Goal: Navigation & Orientation: Find specific page/section

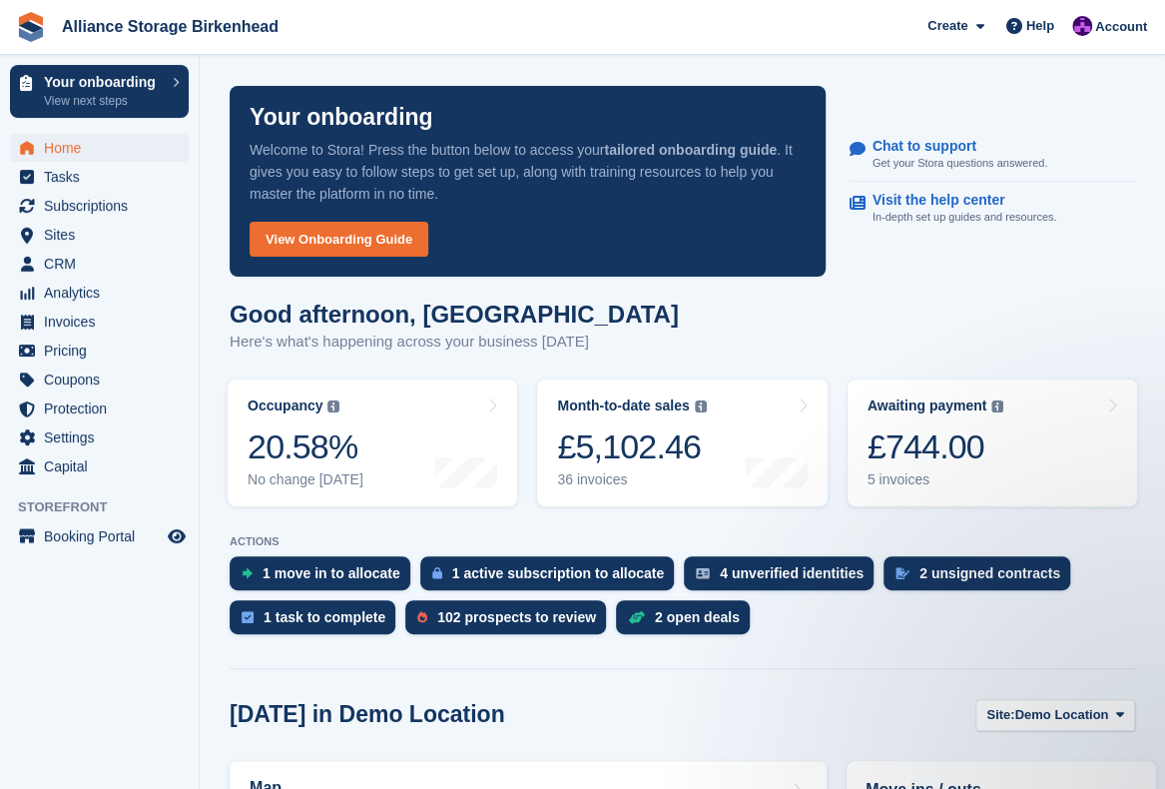
click at [887, 319] on div "Good afternoon, [GEOGRAPHIC_DATA] Here's what's happening across your business …" at bounding box center [683, 339] width 906 height 77
click at [89, 293] on span "Analytics" at bounding box center [104, 293] width 120 height 28
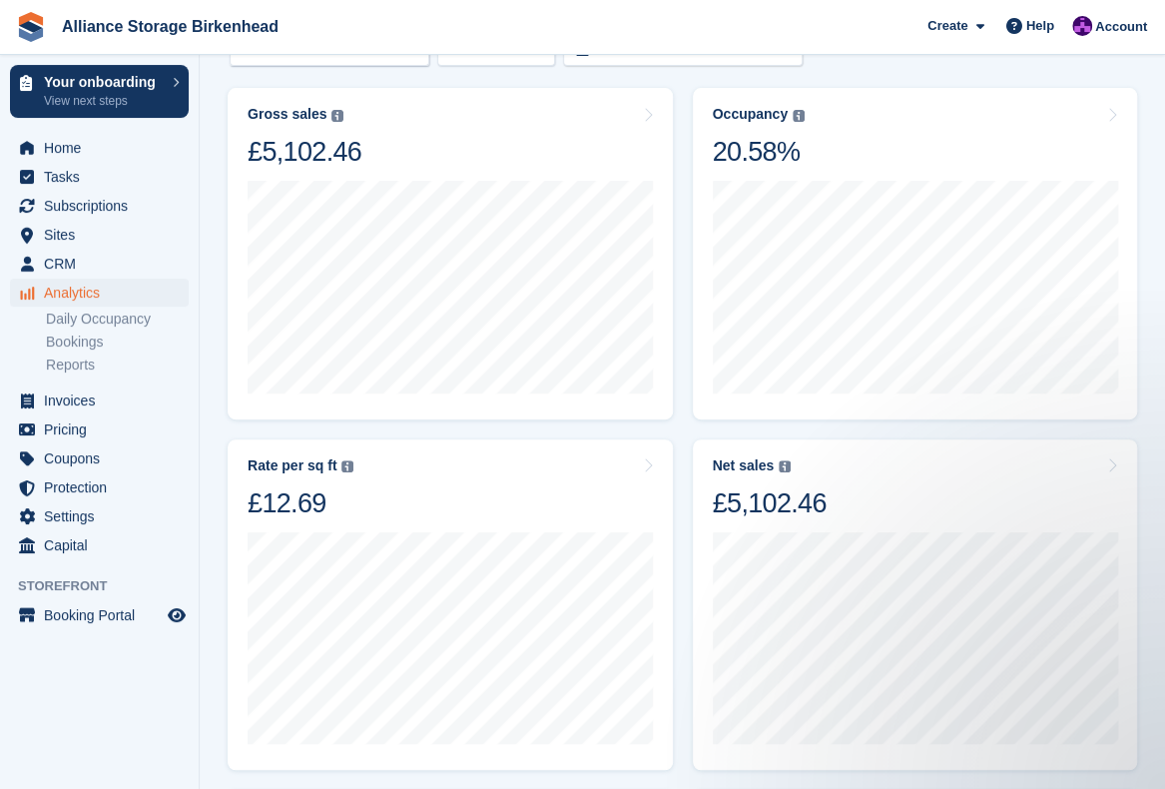
scroll to position [123, 0]
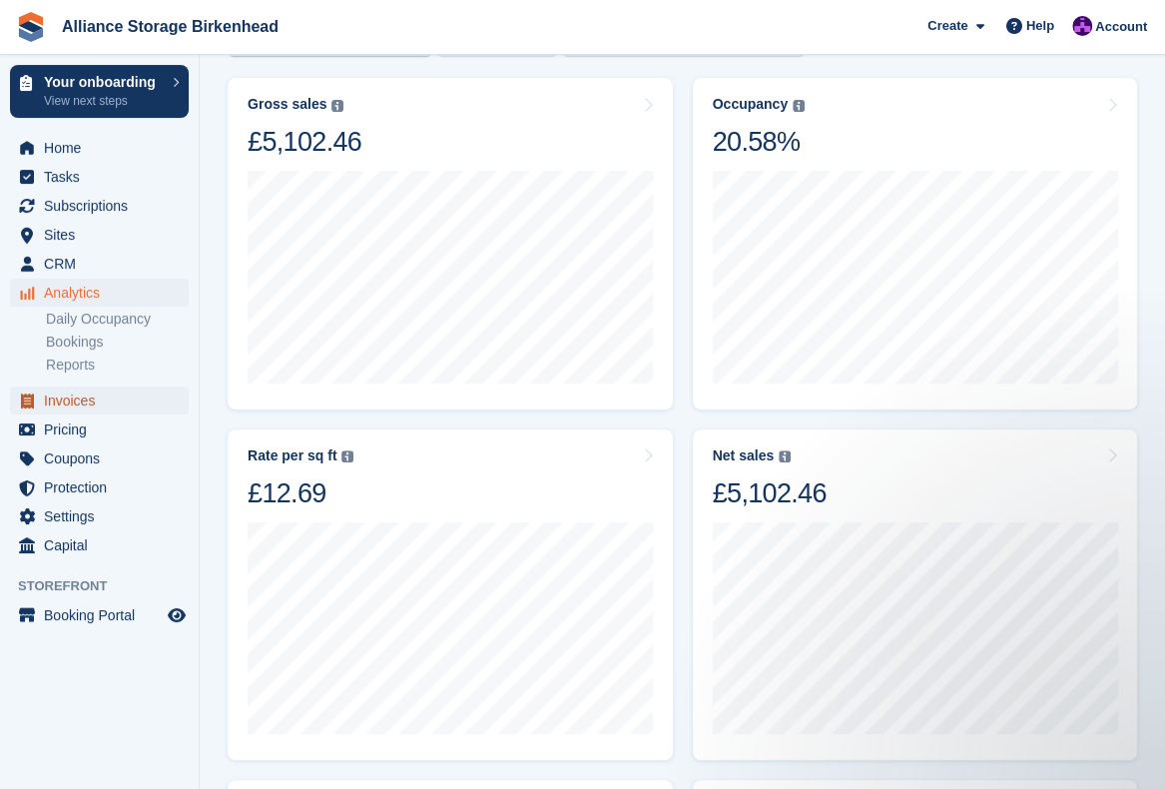
drag, startPoint x: 78, startPoint y: 403, endPoint x: 96, endPoint y: 396, distance: 19.3
click at [78, 403] on span "Invoices" at bounding box center [104, 400] width 120 height 28
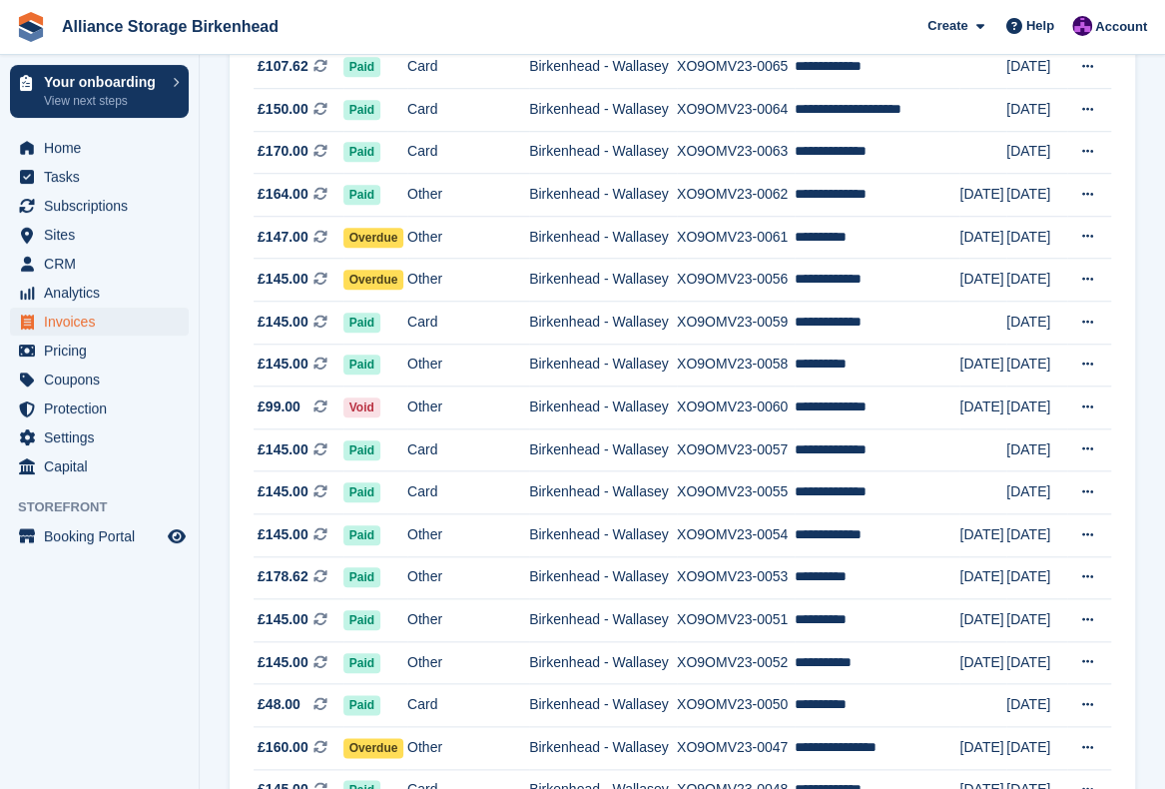
scroll to position [1788, 0]
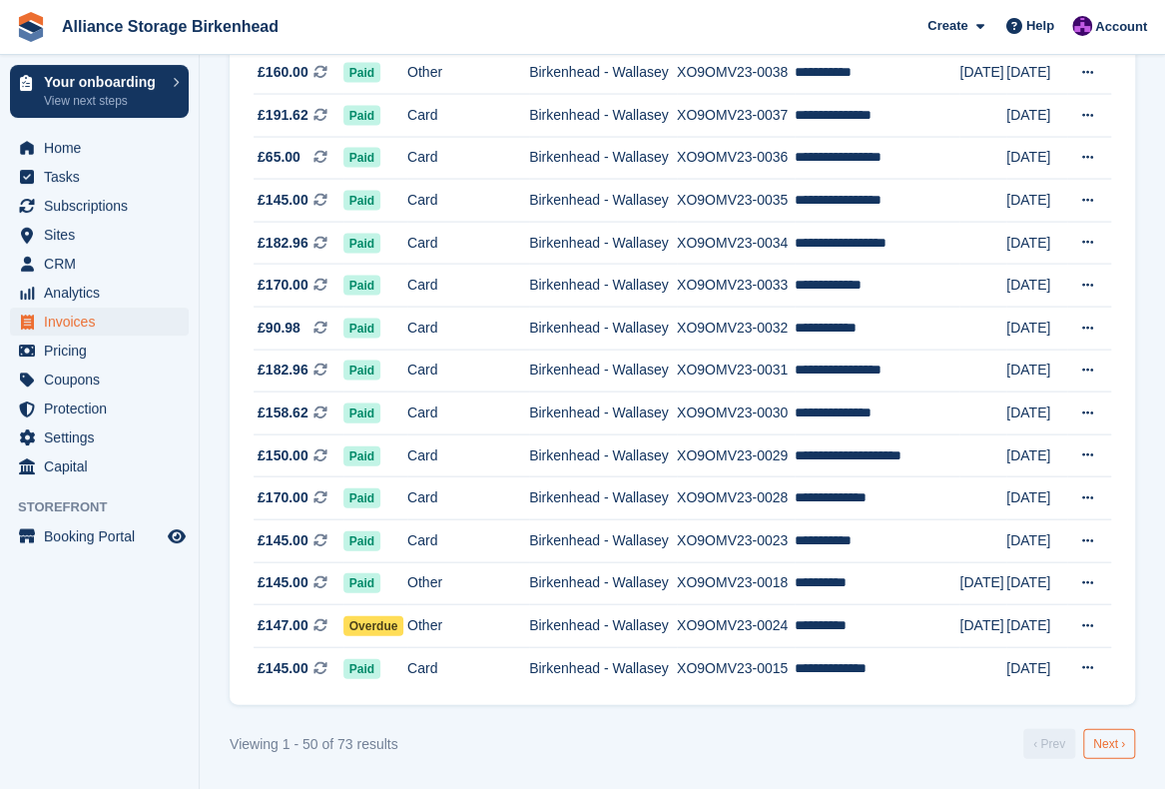
click at [1121, 738] on link "Next ›" at bounding box center [1110, 744] width 52 height 30
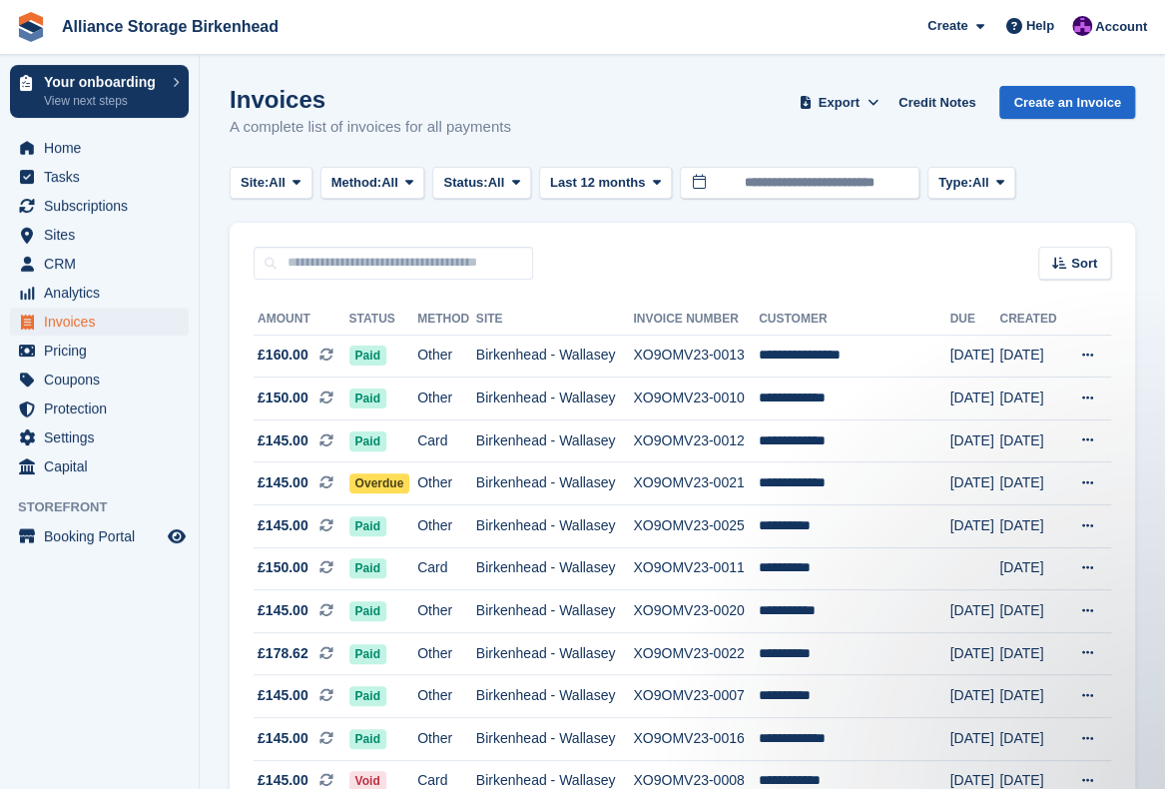
scroll to position [631, 0]
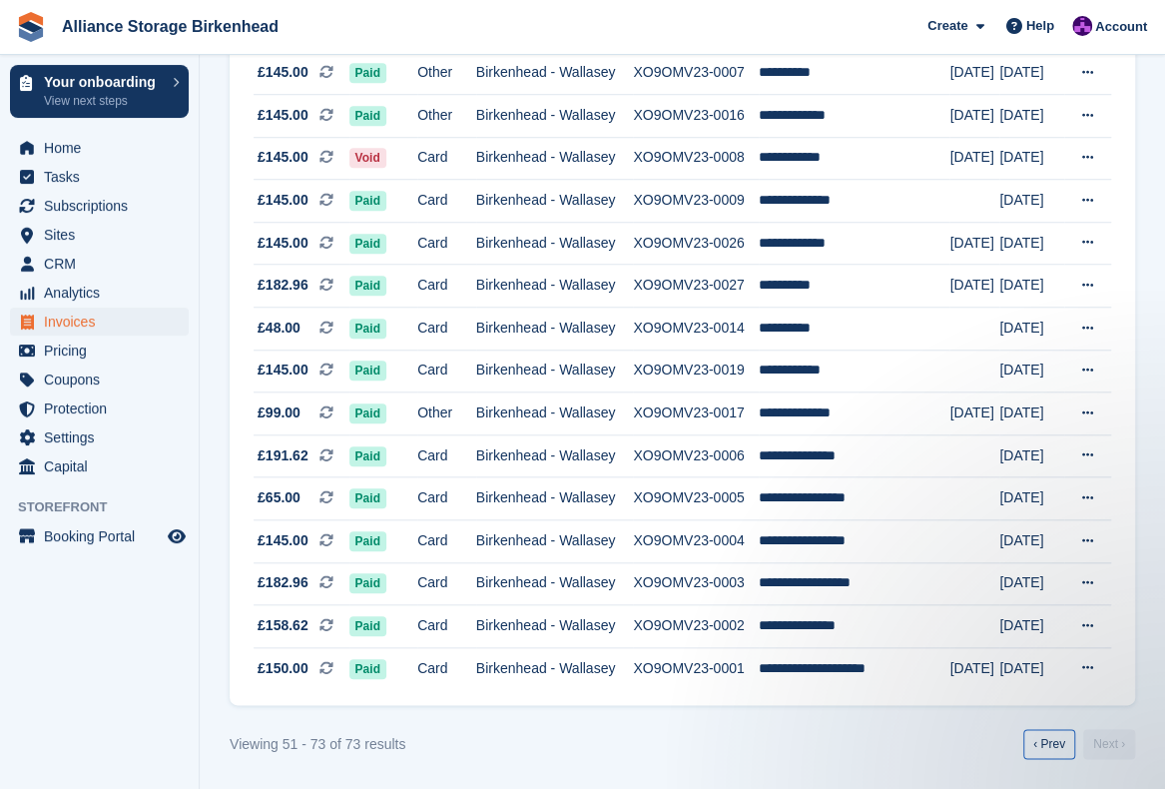
click at [1053, 749] on link "‹ Prev" at bounding box center [1050, 744] width 52 height 30
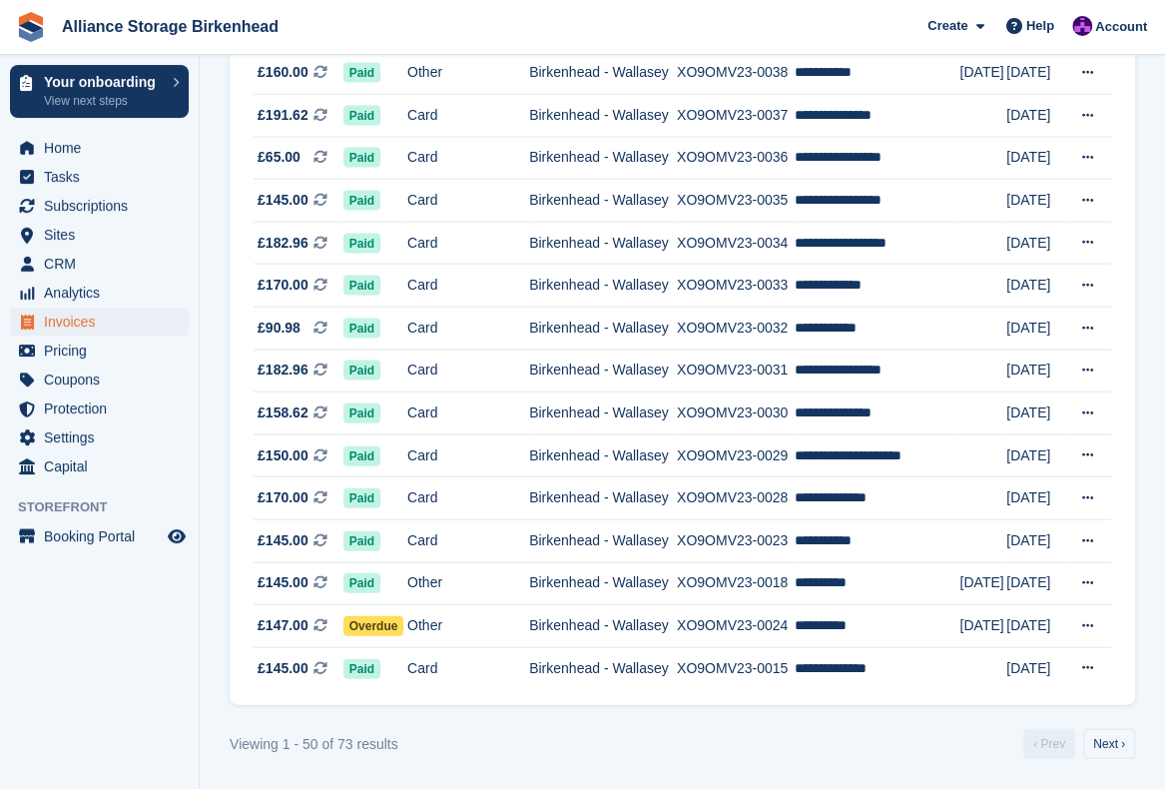
scroll to position [1249, 0]
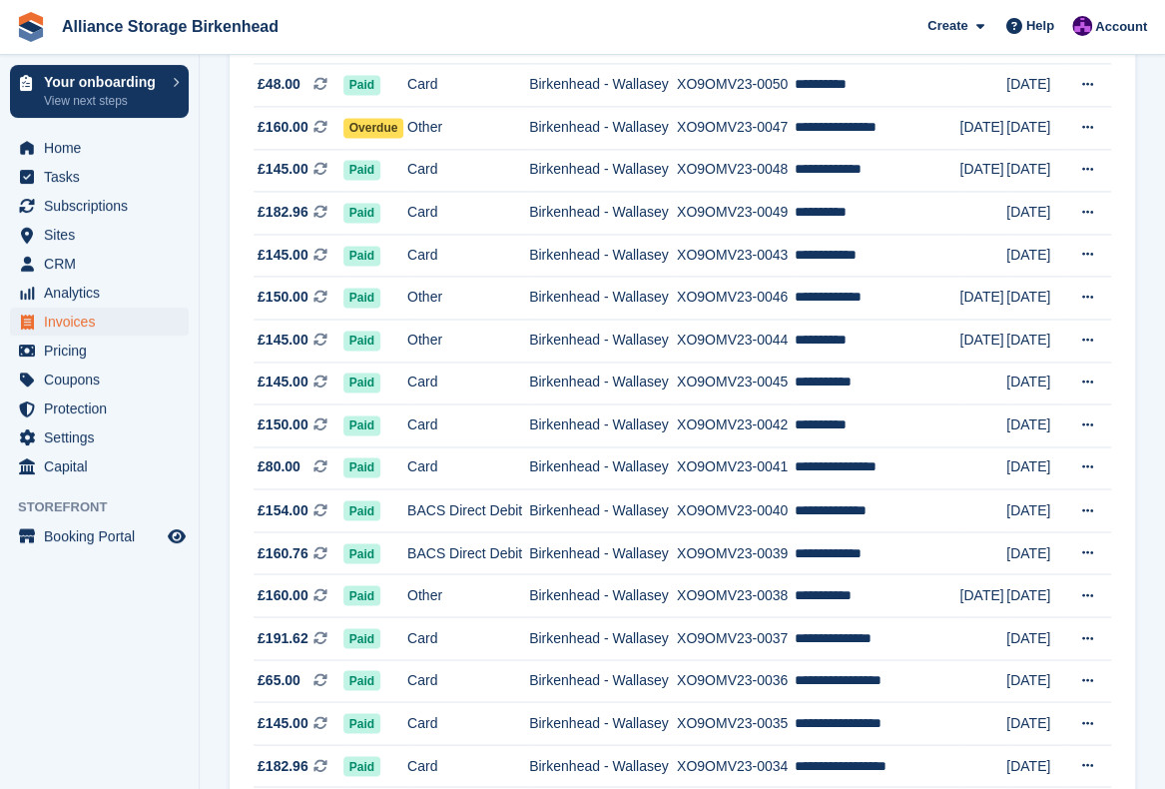
drag, startPoint x: 1120, startPoint y: 347, endPoint x: 1142, endPoint y: 299, distance: 52.7
click at [1142, 299] on section "Invoices A complete list of invoices for all payments Export Export Invoices Ex…" at bounding box center [683, 31] width 966 height 2560
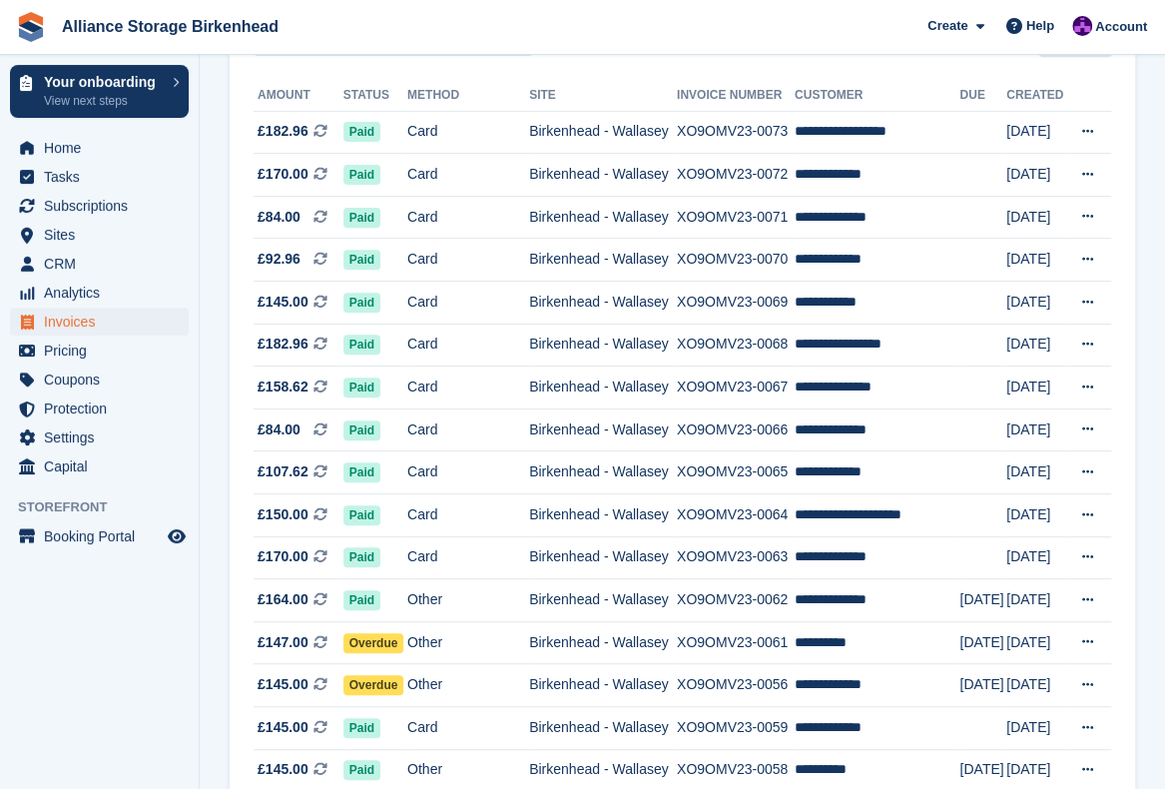
scroll to position [0, 0]
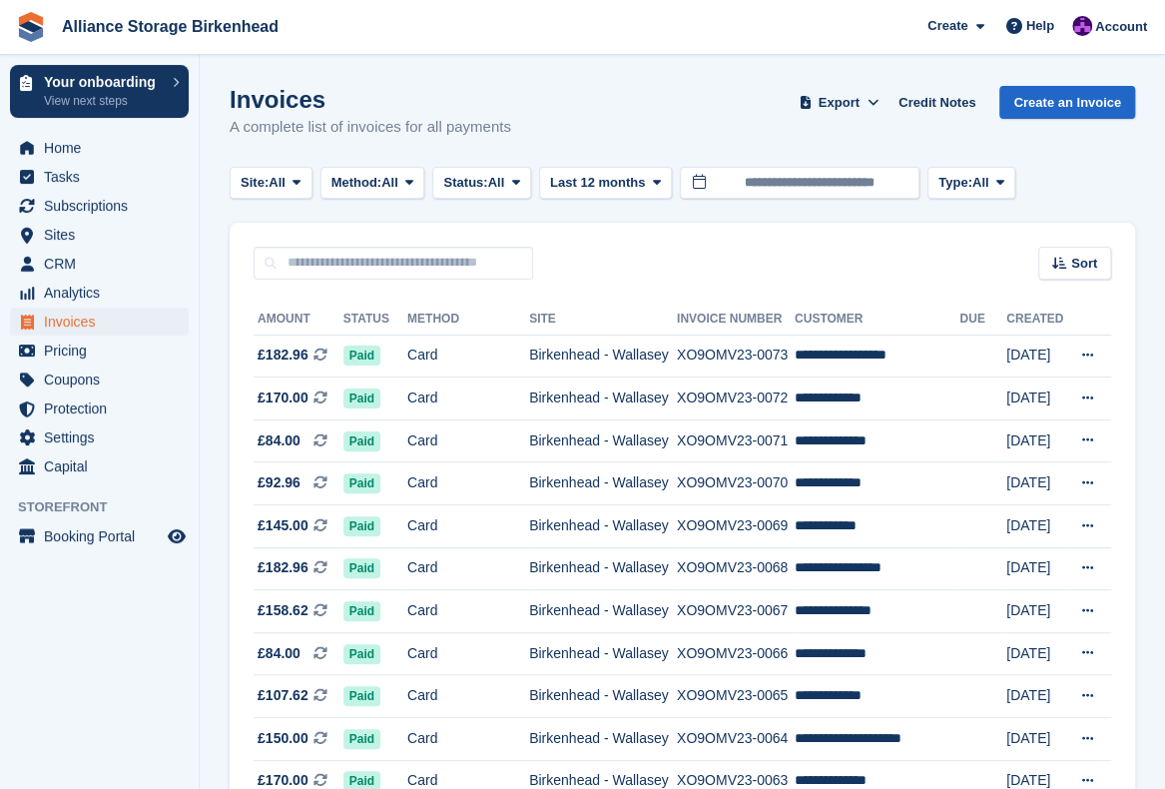
click at [36, 112] on link "Your onboarding View next steps" at bounding box center [99, 91] width 179 height 53
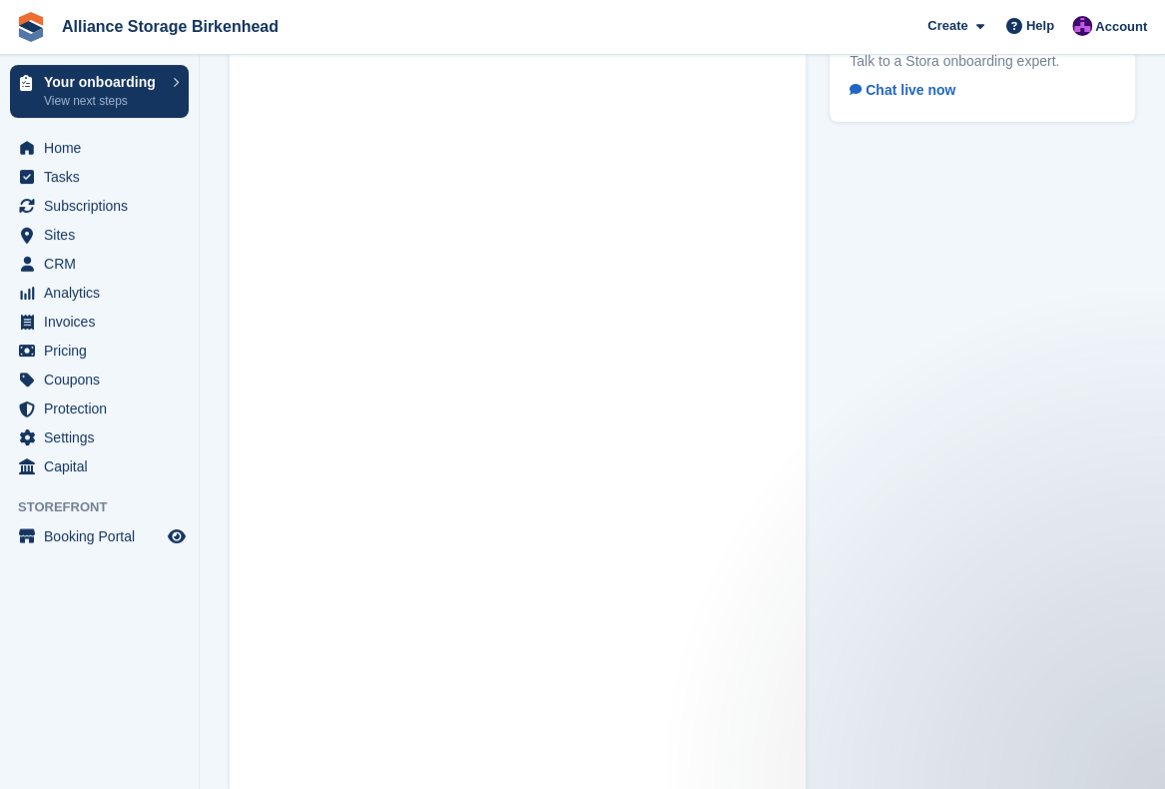
scroll to position [116, 0]
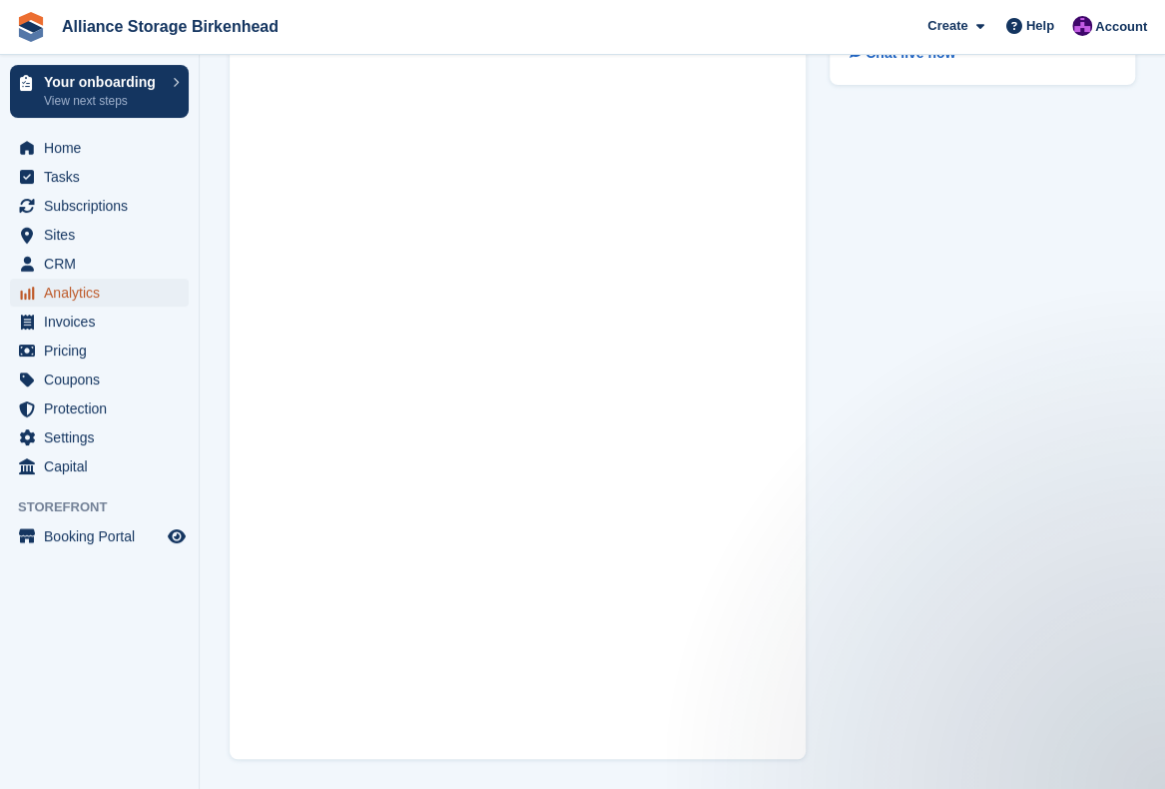
click at [74, 297] on span "Analytics" at bounding box center [104, 293] width 120 height 28
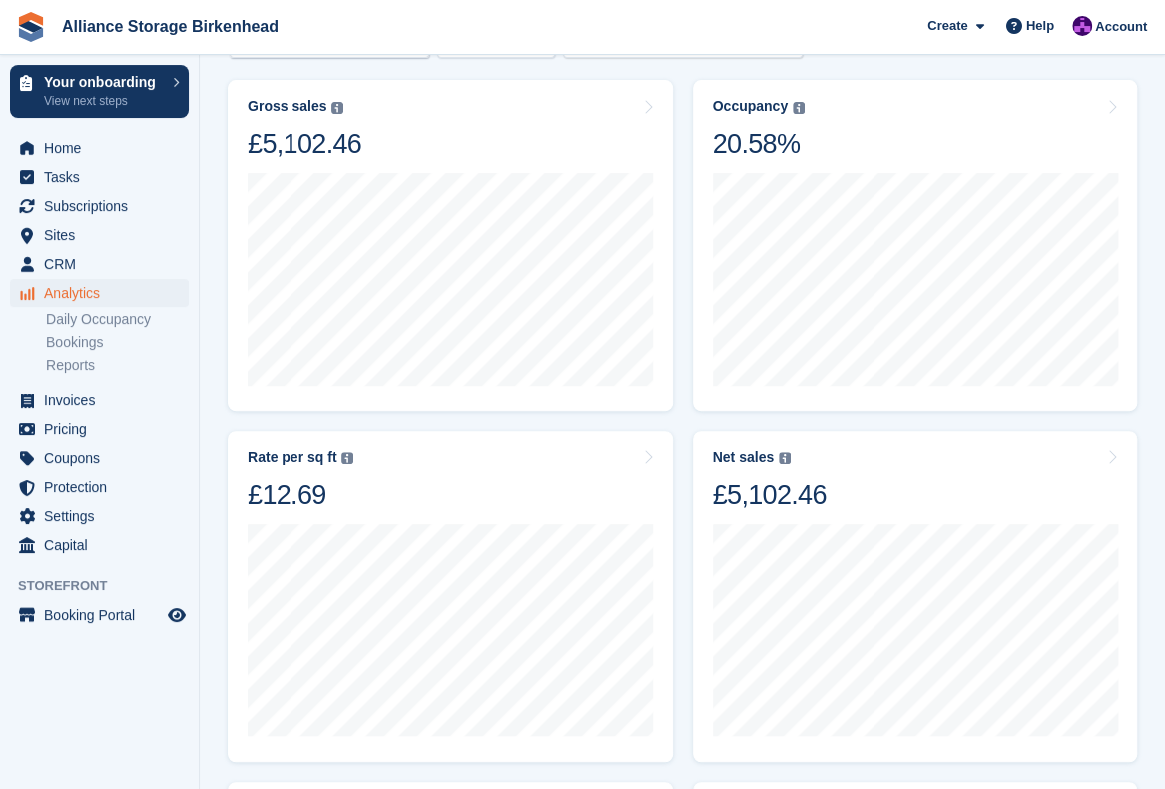
scroll to position [119, 0]
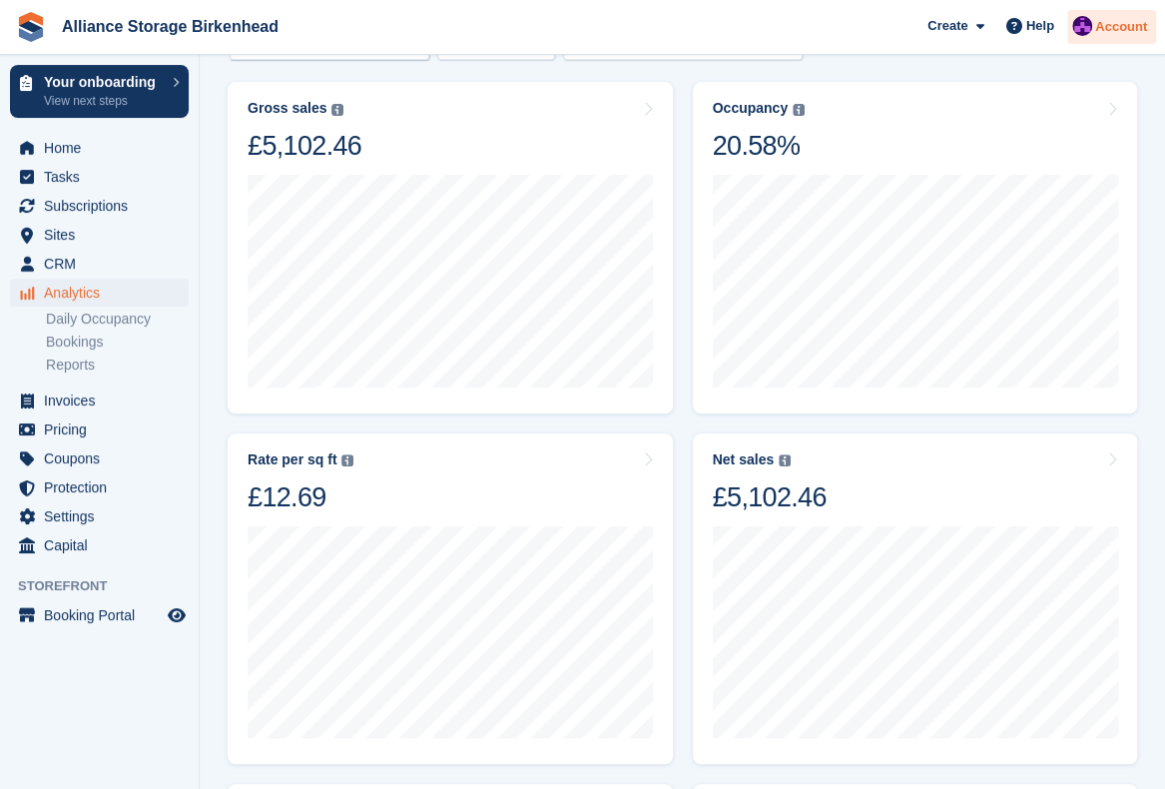
click at [1128, 22] on span "Account" at bounding box center [1121, 27] width 52 height 20
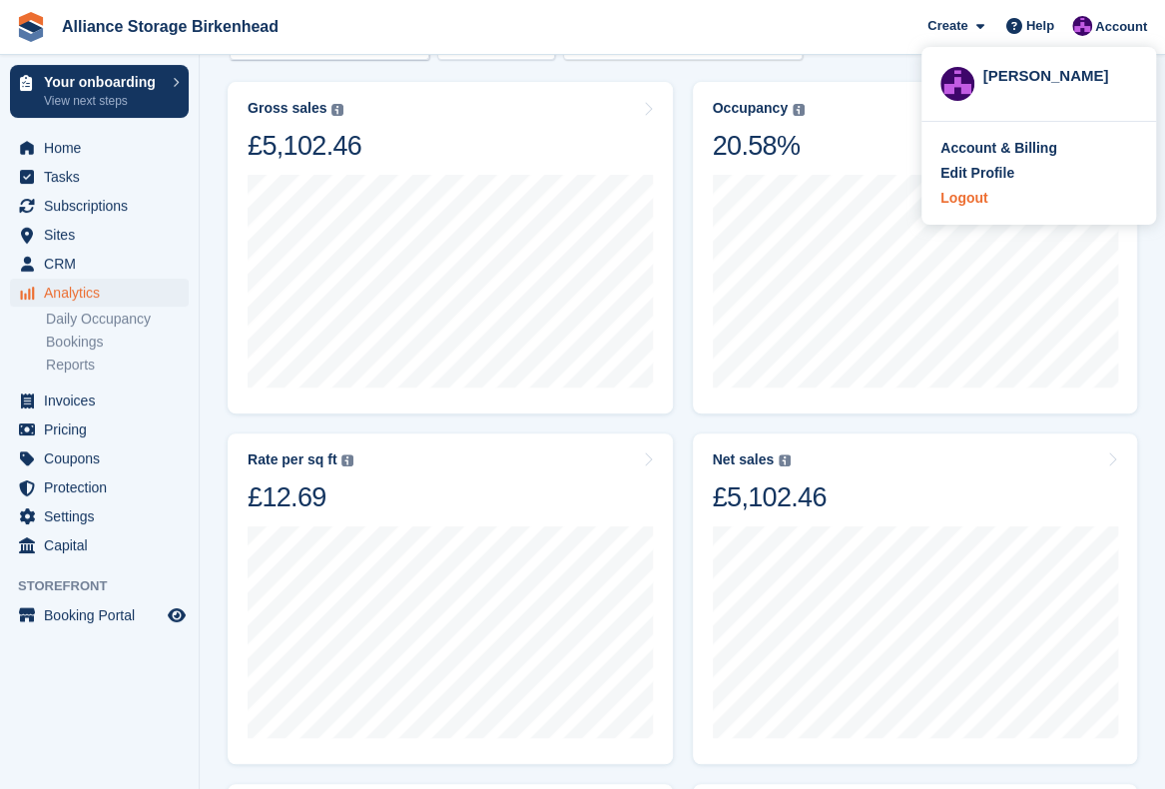
click at [958, 206] on div "Logout" at bounding box center [964, 198] width 47 height 21
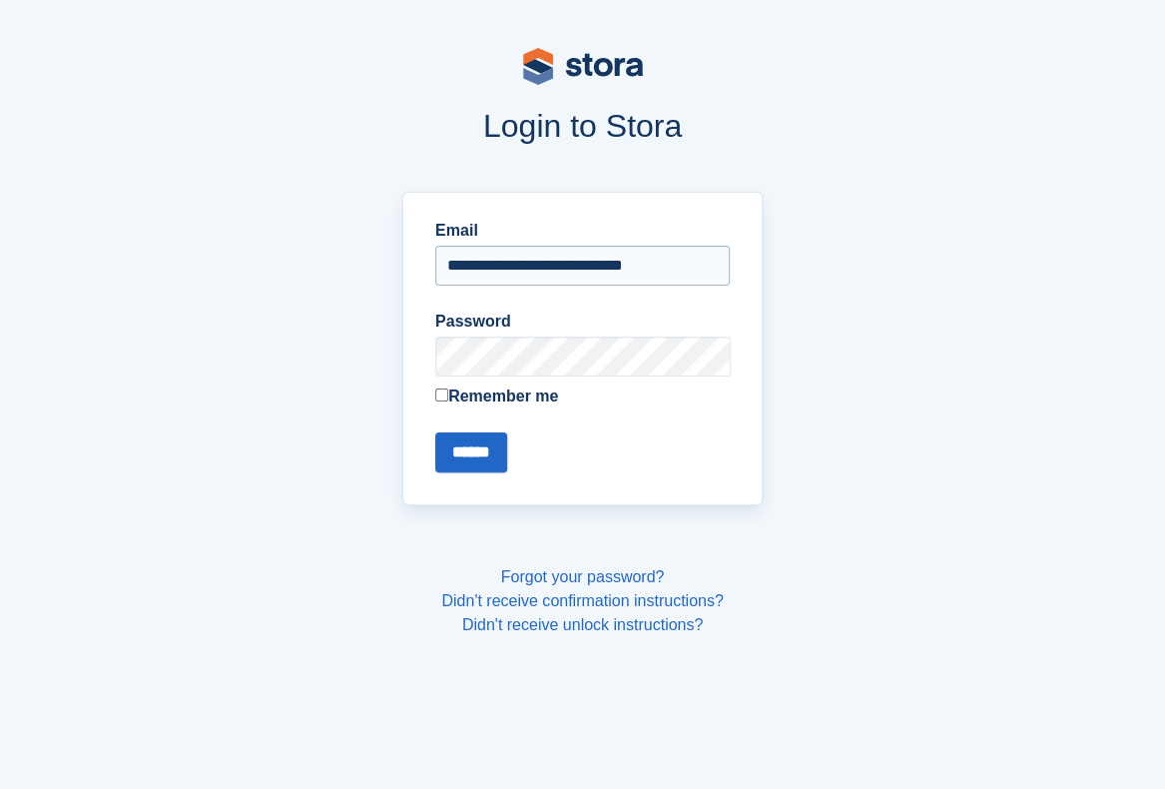
click at [675, 275] on input "**********" at bounding box center [582, 266] width 295 height 40
type input "**********"
click at [449, 458] on input "******" at bounding box center [471, 452] width 72 height 40
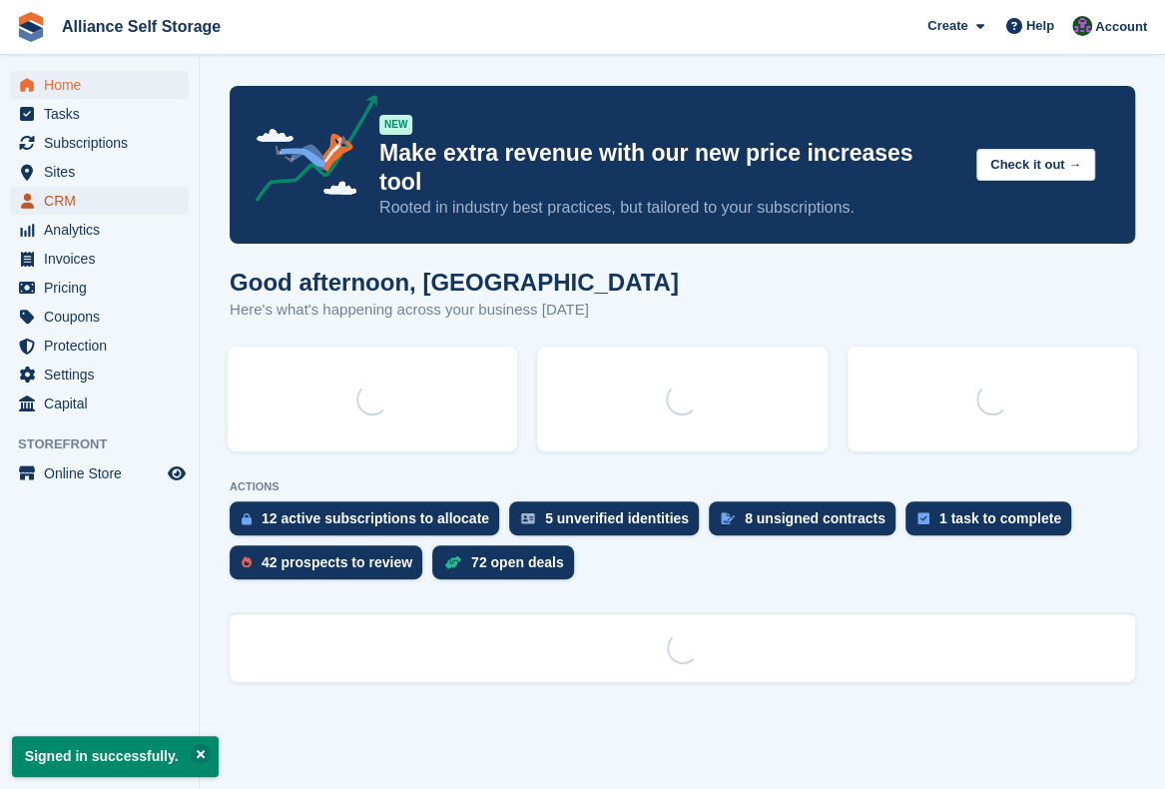
click at [106, 195] on span "CRM" at bounding box center [104, 201] width 120 height 28
